Goal: Navigation & Orientation: Understand site structure

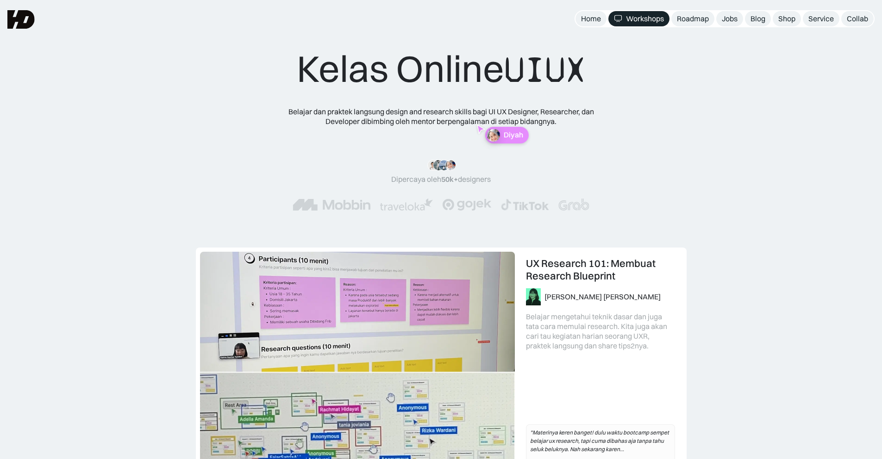
click at [29, 23] on img at bounding box center [20, 19] width 27 height 19
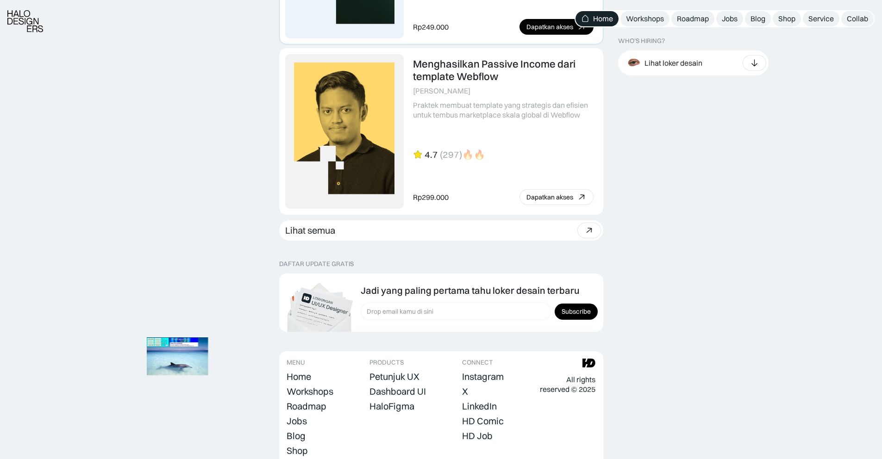
scroll to position [2541, 0]
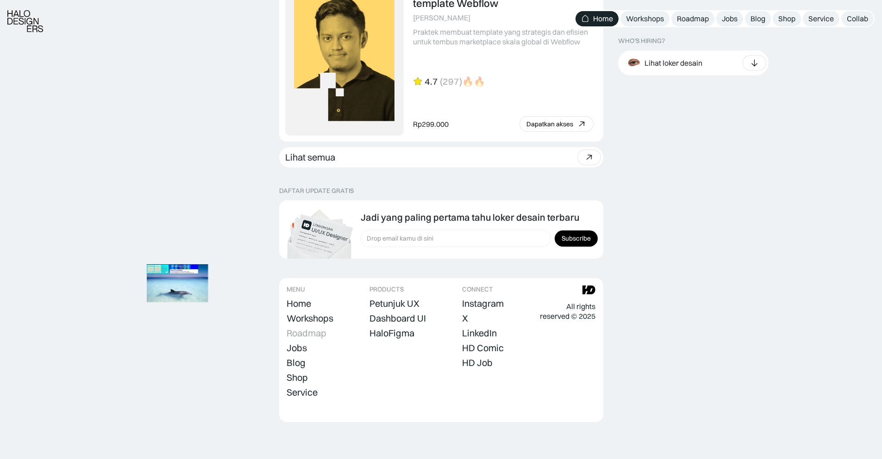
click at [304, 335] on div "Roadmap" at bounding box center [307, 333] width 40 height 11
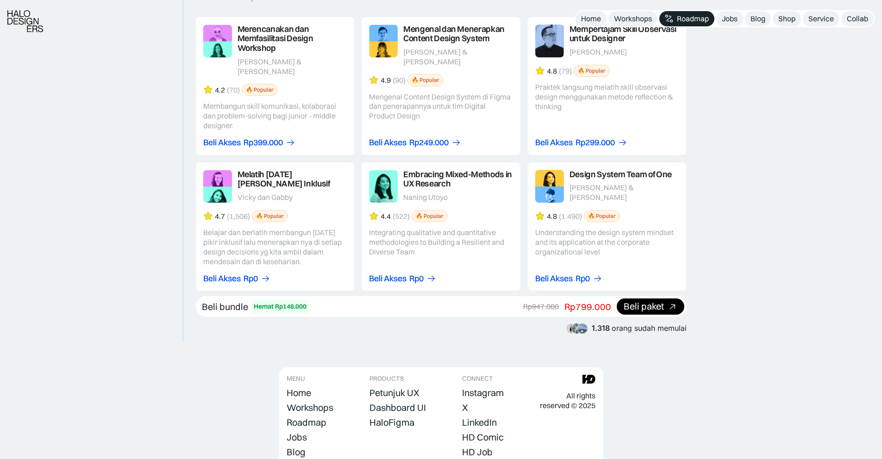
scroll to position [1663, 0]
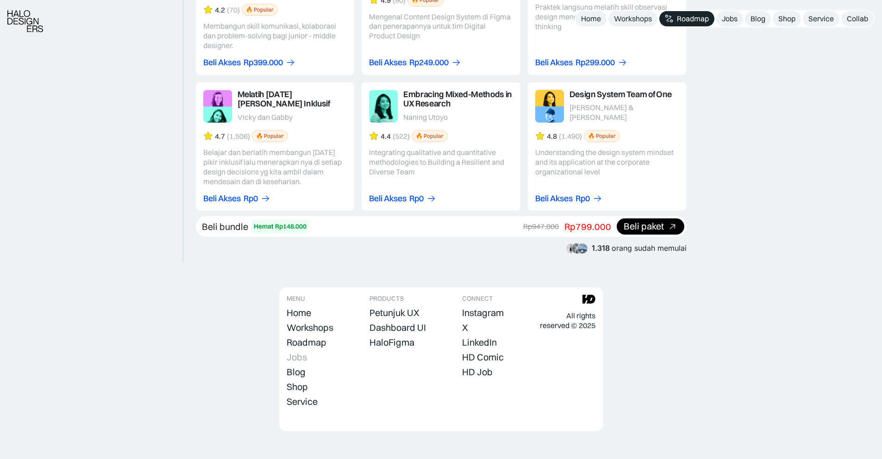
click at [301, 352] on div "Jobs" at bounding box center [297, 357] width 20 height 11
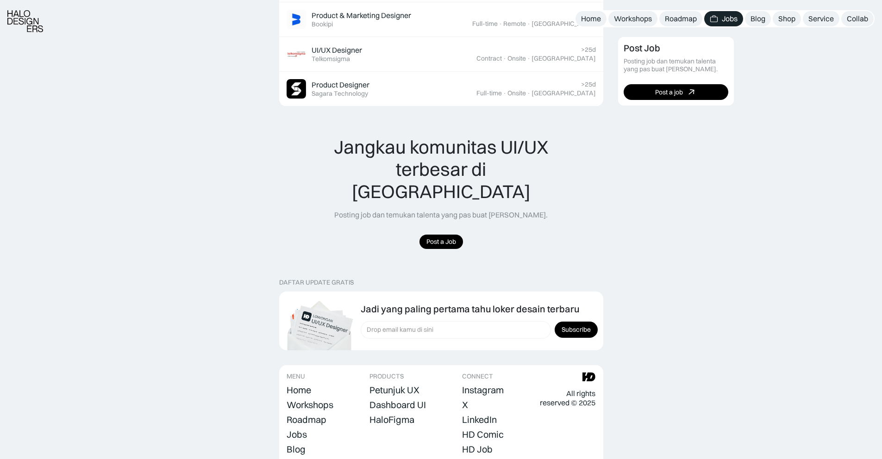
scroll to position [911, 0]
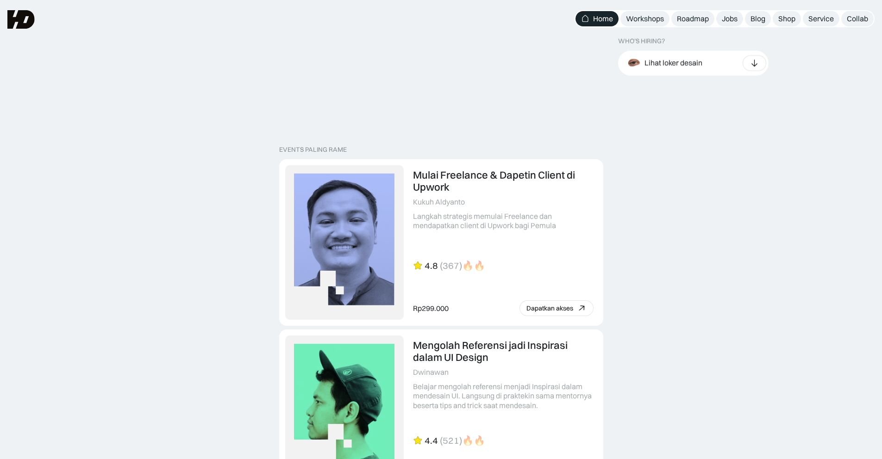
scroll to position [2494, 0]
